Goal: Task Accomplishment & Management: Use online tool/utility

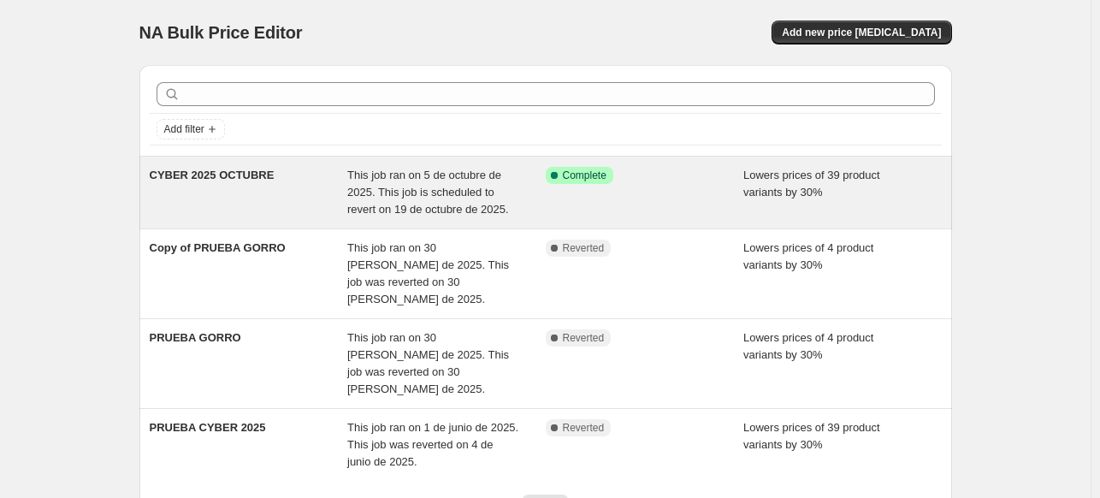
click at [587, 202] on div "Success Complete Complete" at bounding box center [645, 192] width 198 height 51
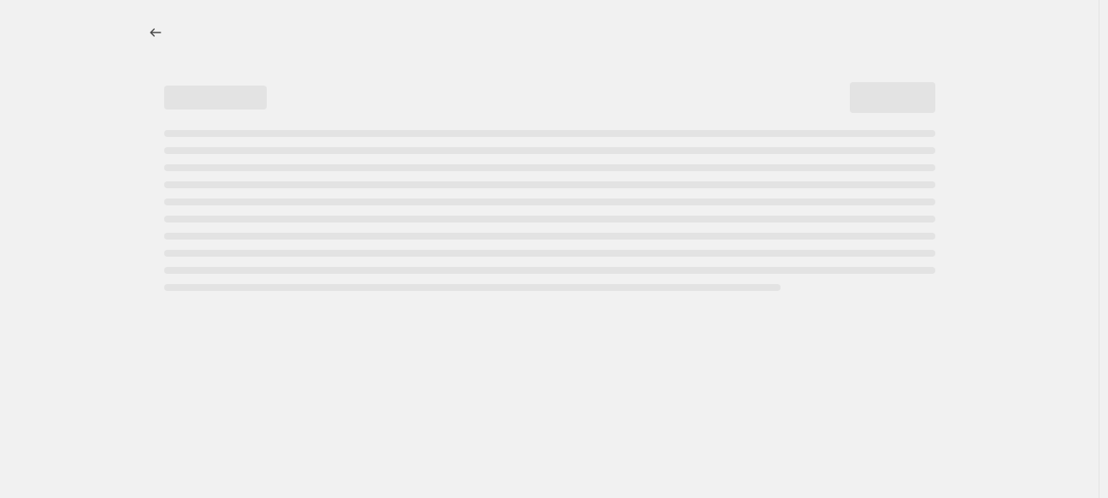
select select "percentage"
select select "product_status"
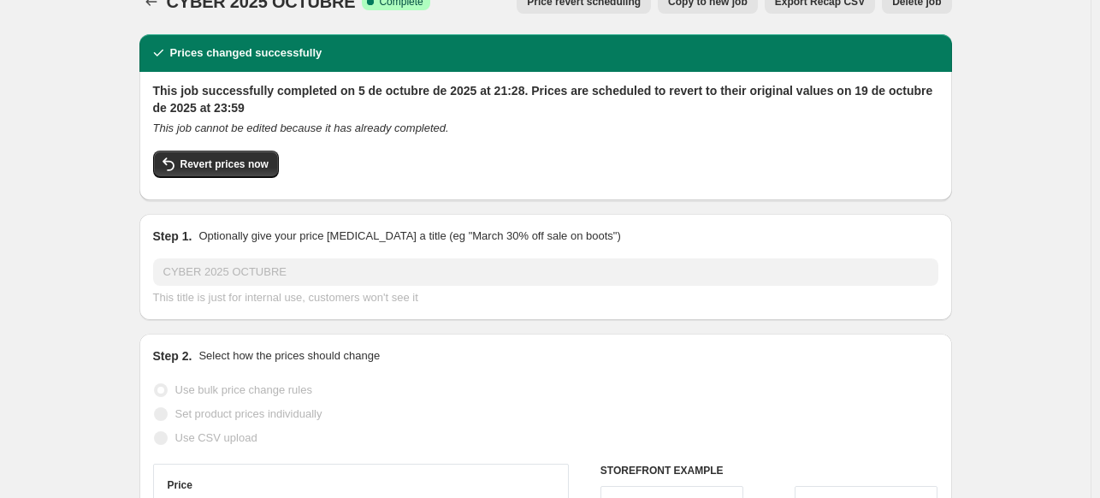
scroll to position [36, 0]
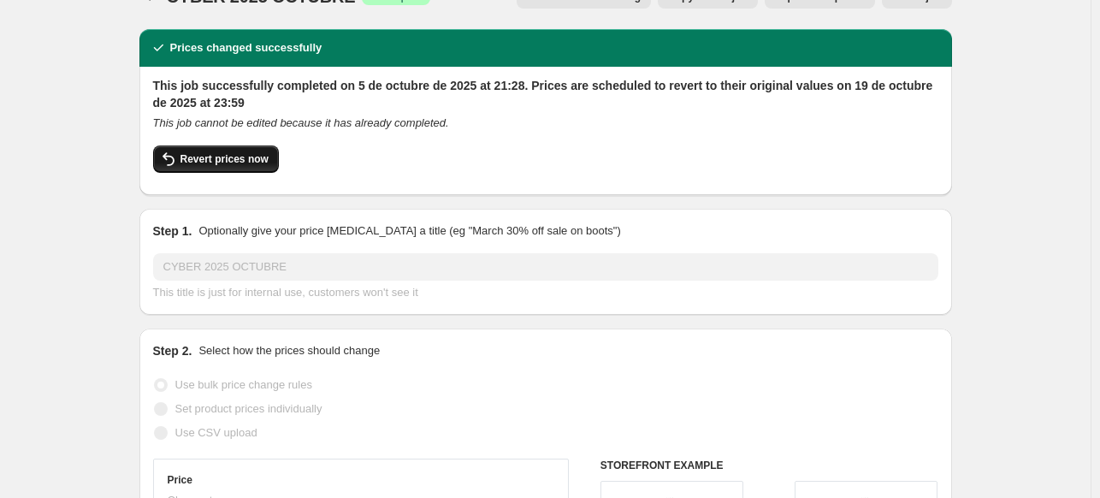
click at [194, 153] on span "Revert prices now" at bounding box center [224, 159] width 88 height 14
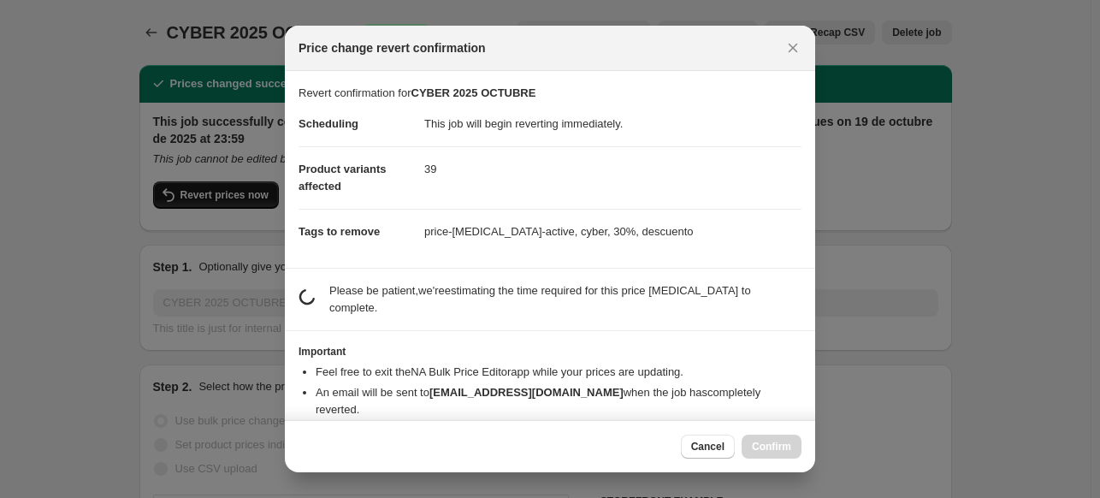
scroll to position [0, 0]
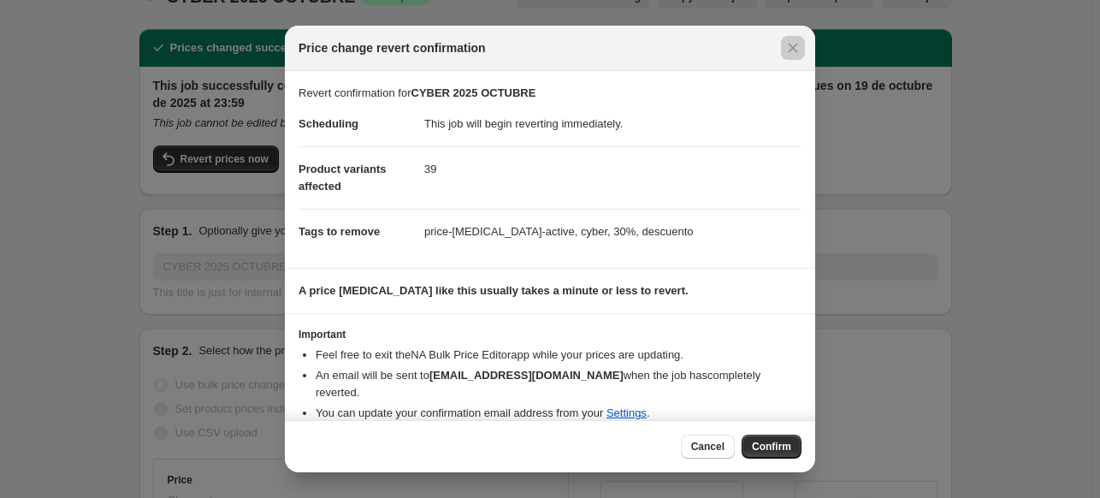
click at [939, 365] on div at bounding box center [550, 249] width 1100 height 498
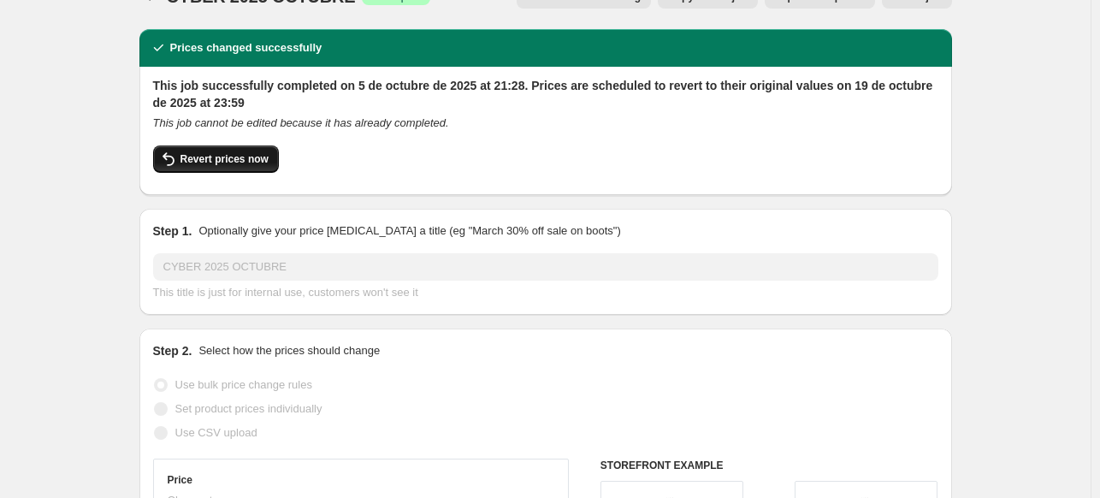
click at [204, 149] on button "Revert prices now" at bounding box center [216, 158] width 126 height 27
checkbox input "false"
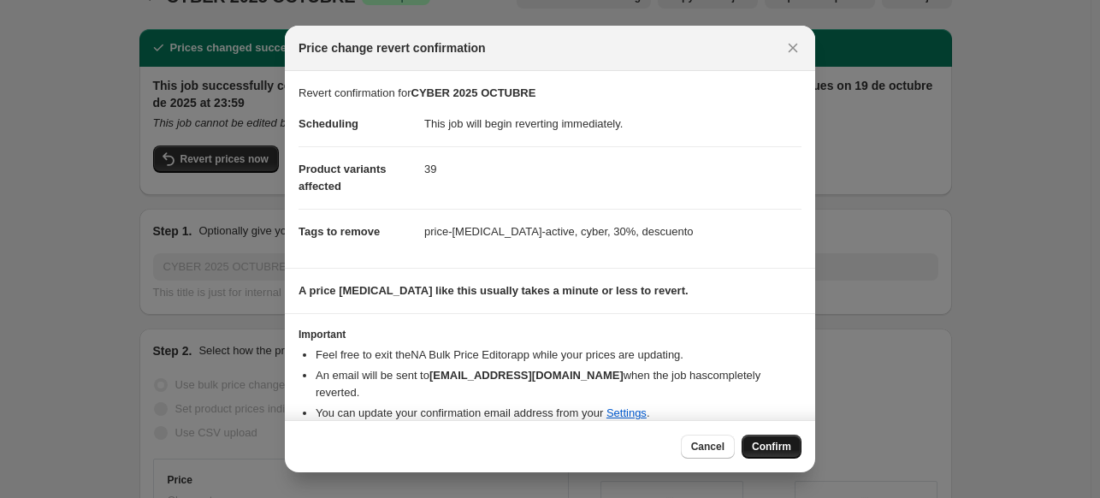
click at [762, 441] on span "Confirm" at bounding box center [771, 447] width 39 height 14
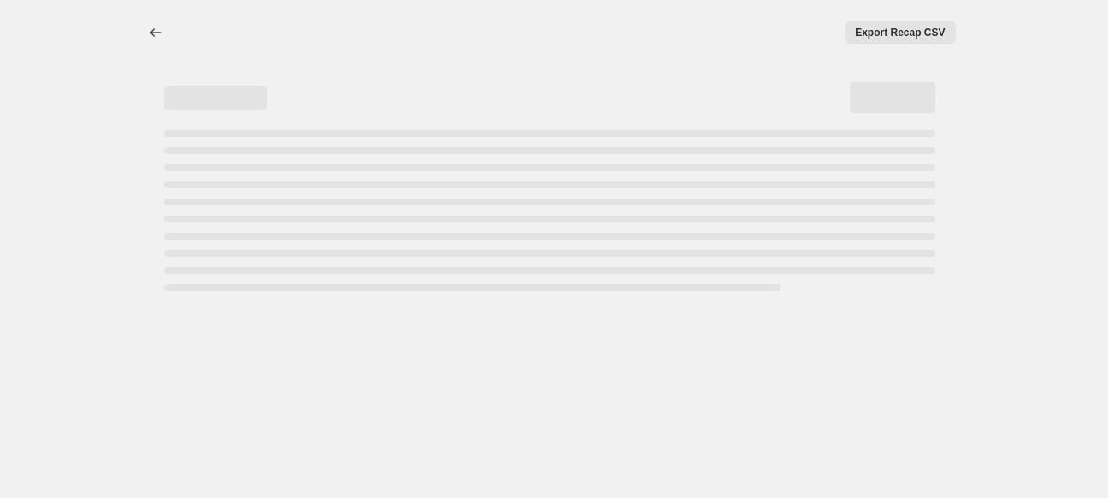
select select "percentage"
select select "product_status"
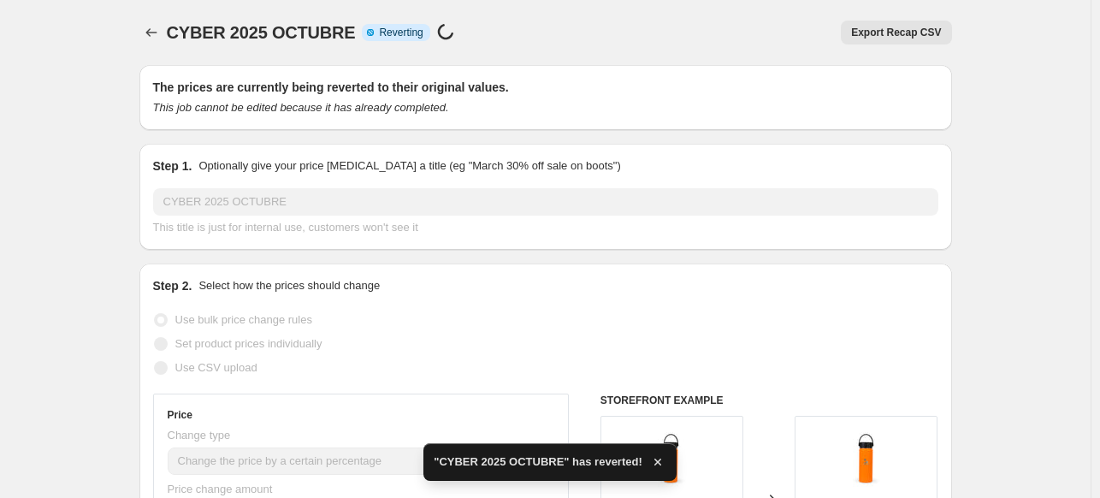
checkbox input "true"
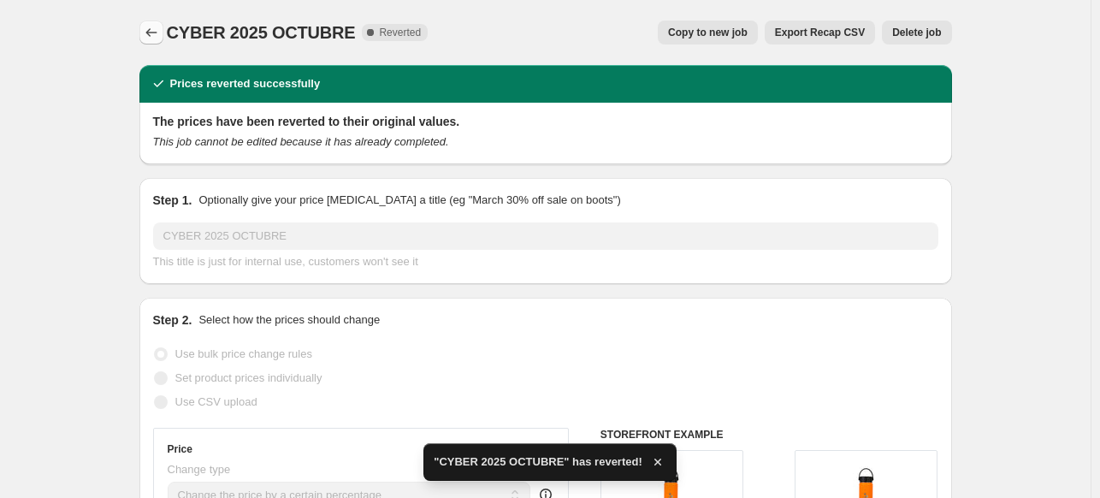
click at [150, 32] on icon "Price change jobs" at bounding box center [150, 32] width 11 height 9
